Goal: Navigation & Orientation: Find specific page/section

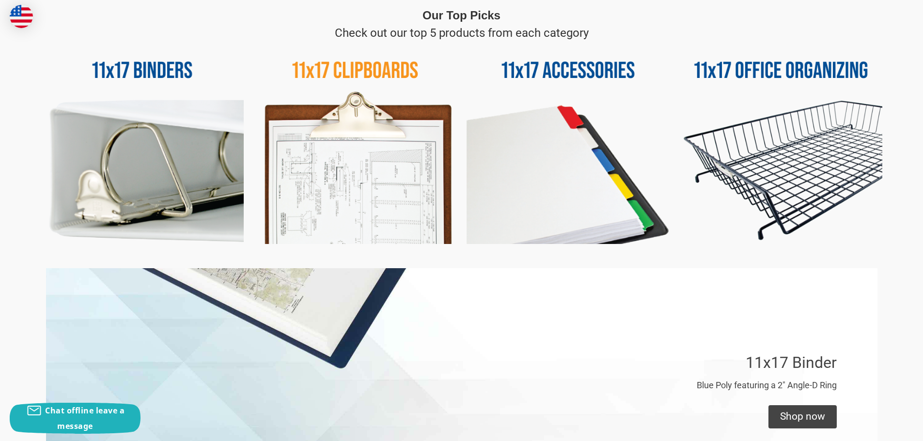
scroll to position [388, 0]
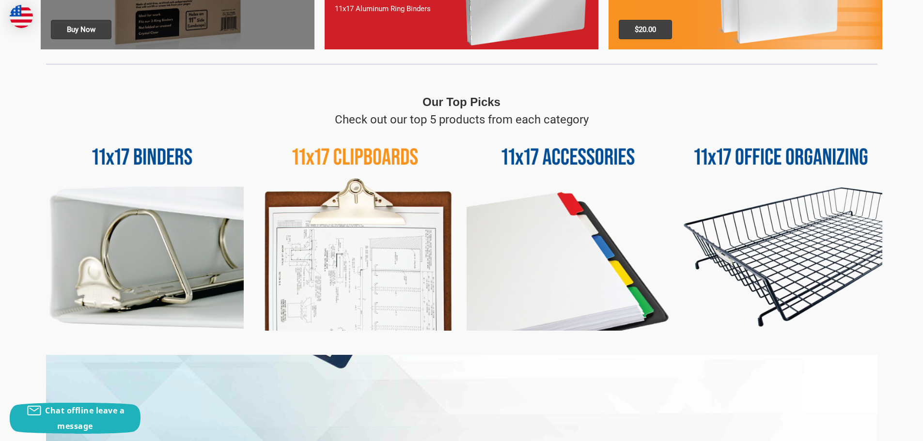
click at [784, 164] on img at bounding box center [781, 229] width 203 height 203
